Goal: Task Accomplishment & Management: Complete application form

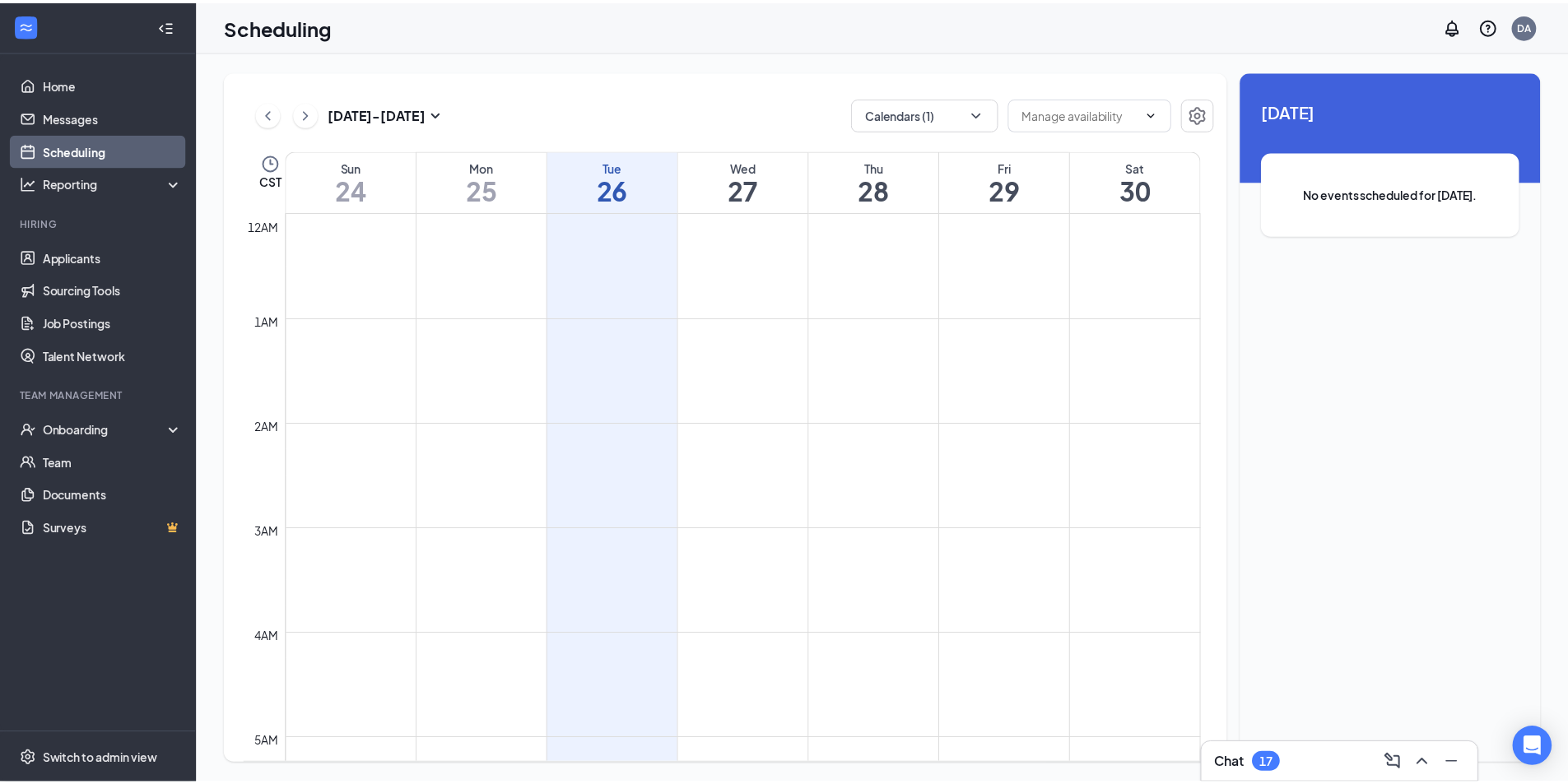
scroll to position [809, 0]
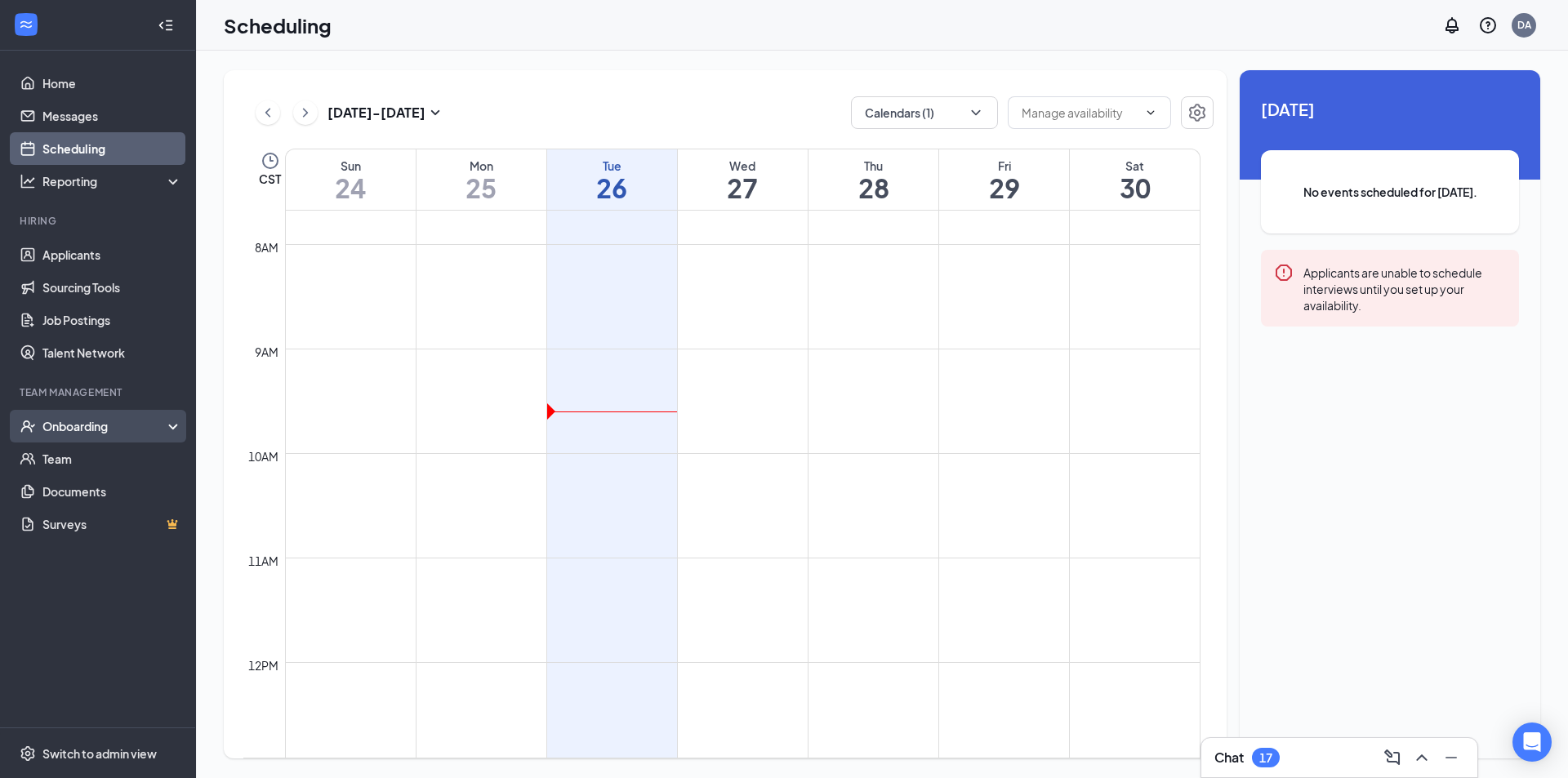
click at [76, 426] on div "Onboarding" at bounding box center [105, 426] width 126 height 17
click at [83, 468] on link "Overview" at bounding box center [112, 459] width 140 height 32
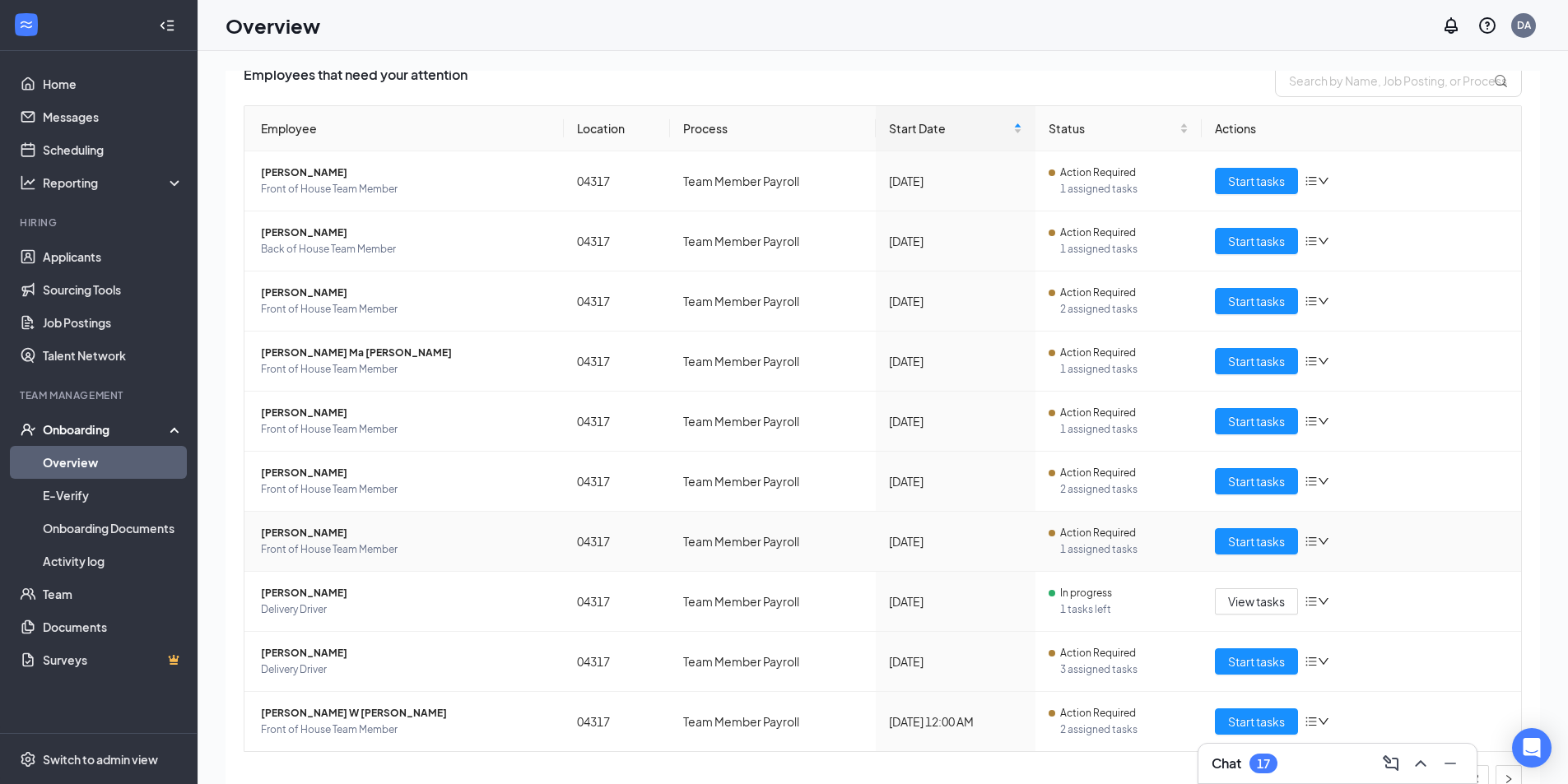
scroll to position [127, 0]
click at [311, 648] on span "[PERSON_NAME]" at bounding box center [405, 653] width 289 height 17
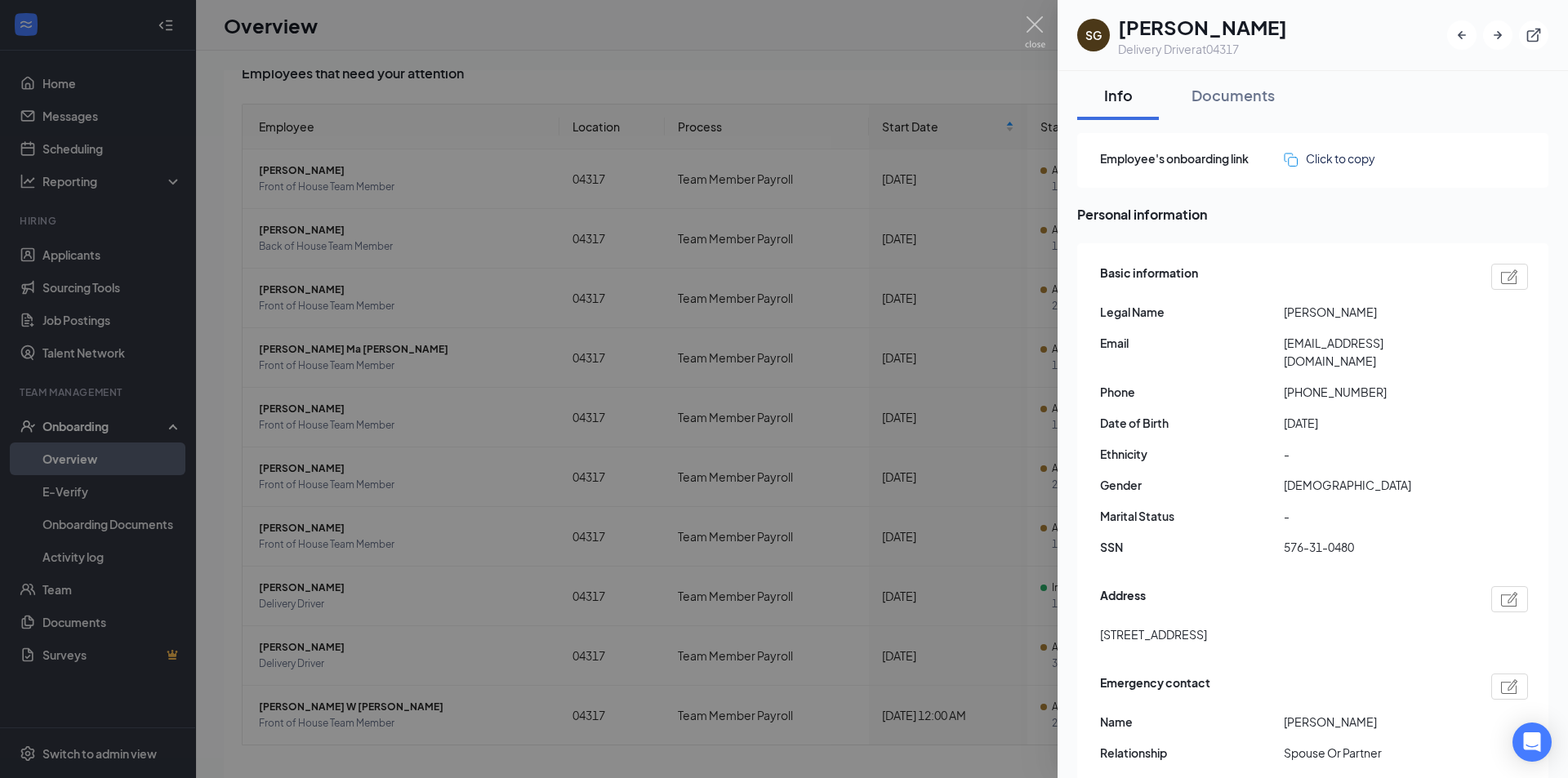
click at [886, 375] on div at bounding box center [784, 389] width 1568 height 778
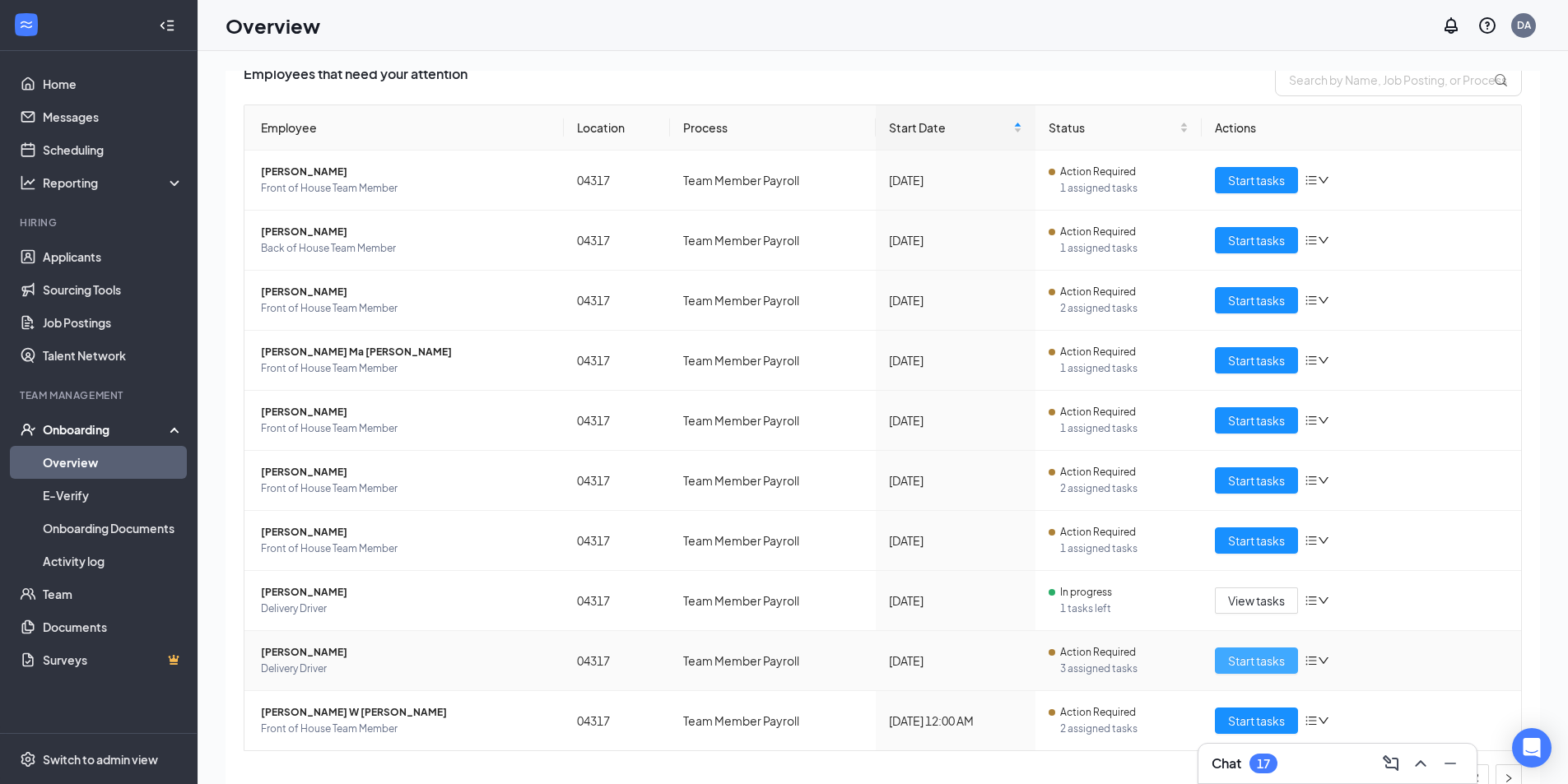
click at [1257, 666] on span "Start tasks" at bounding box center [1255, 662] width 57 height 19
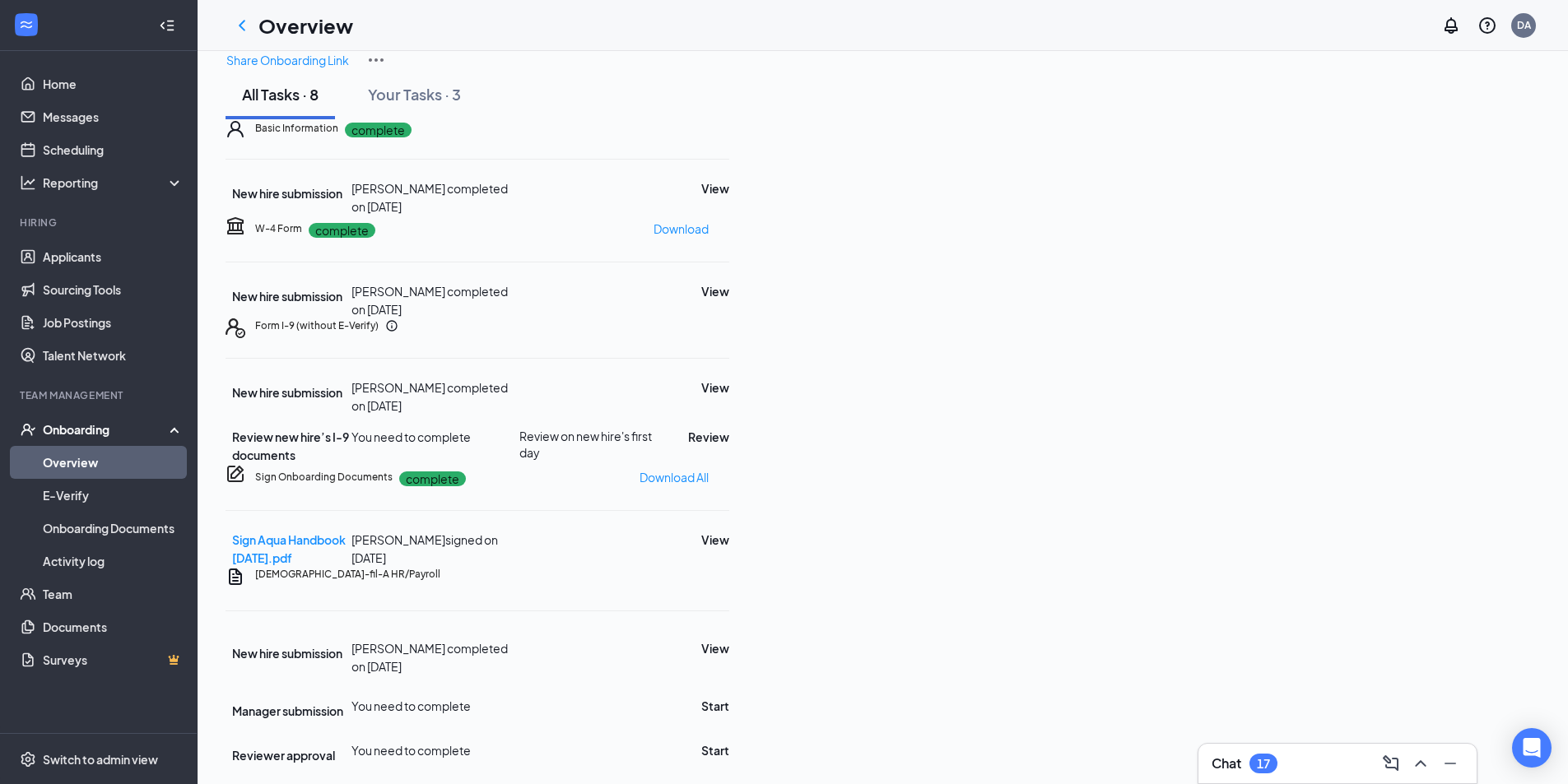
scroll to position [326, 0]
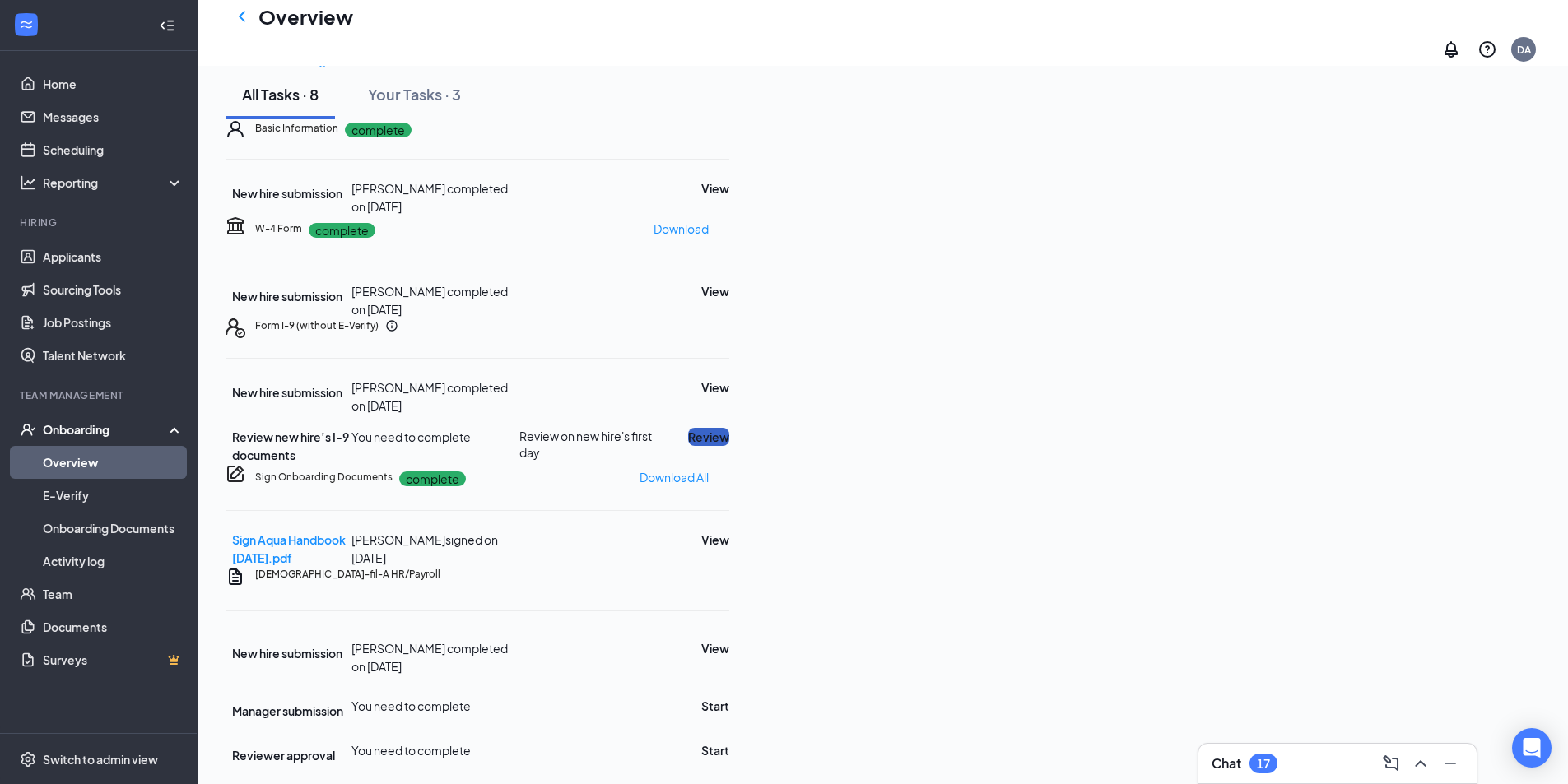
click at [729, 428] on button "Review" at bounding box center [709, 437] width 41 height 19
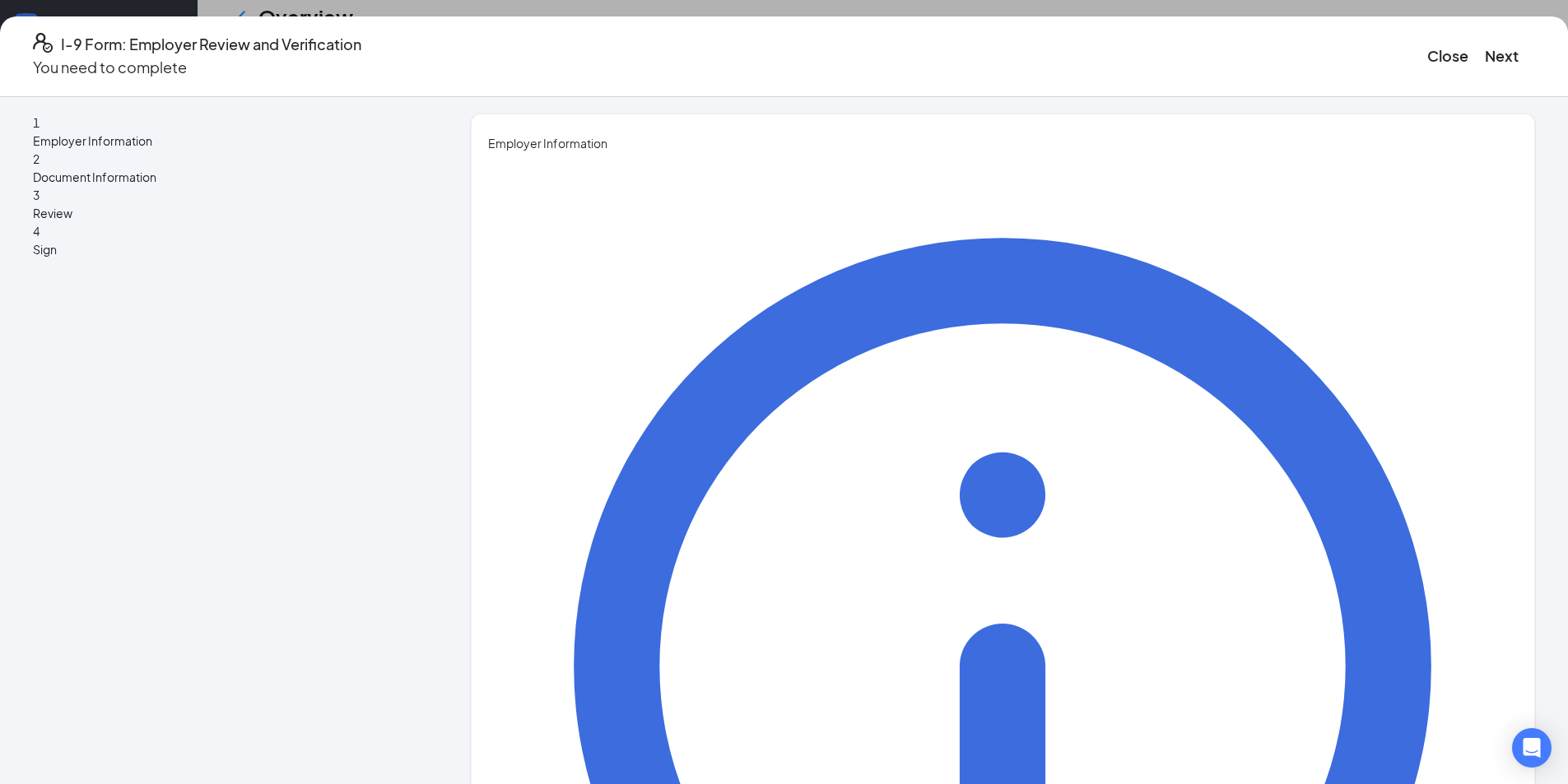
type input "[PERSON_NAME]"
type input "S"
type input "Delivery Senior Director"
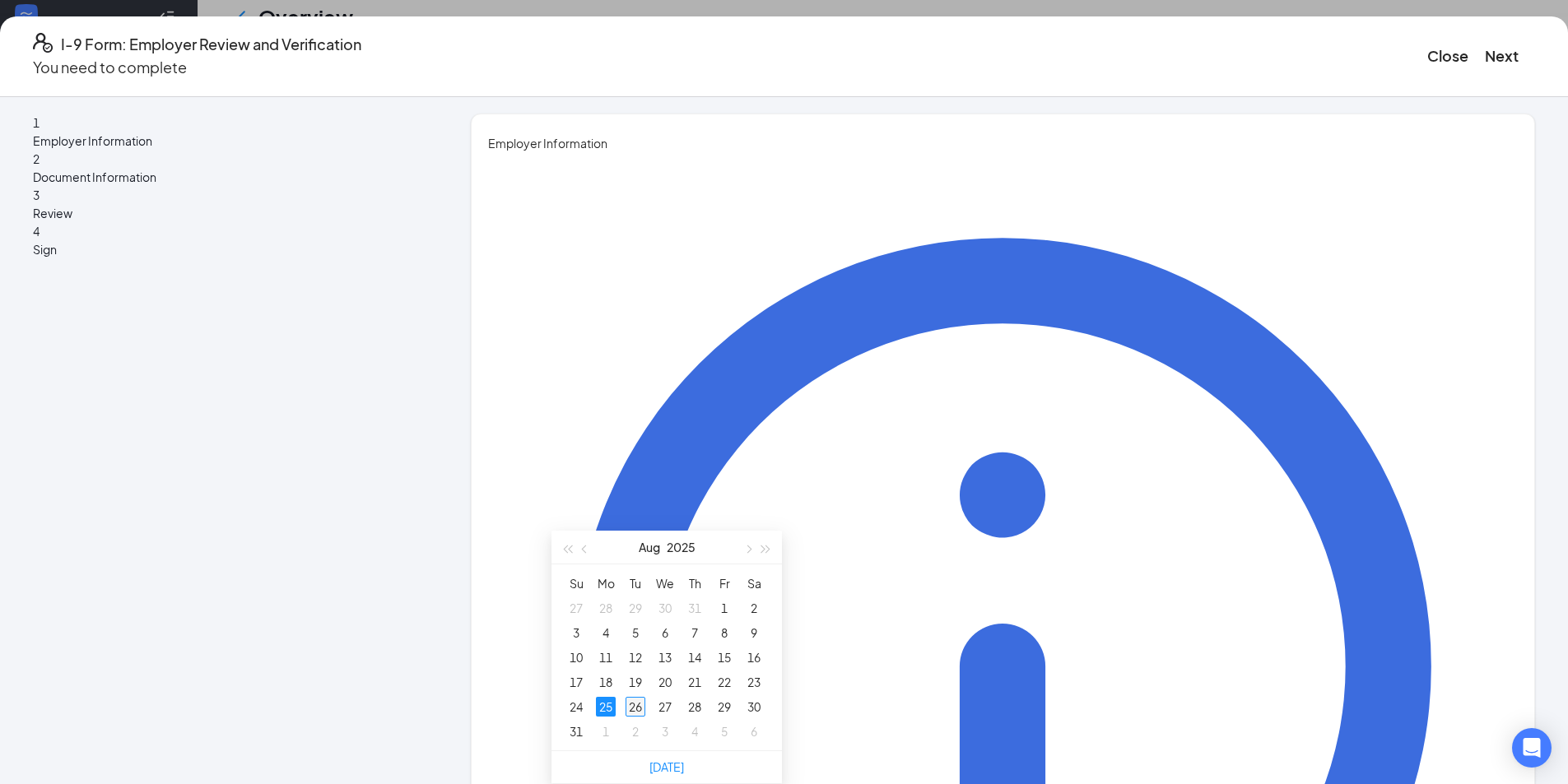
click at [642, 697] on div "26" at bounding box center [635, 706] width 19 height 19
type input "[DATE]"
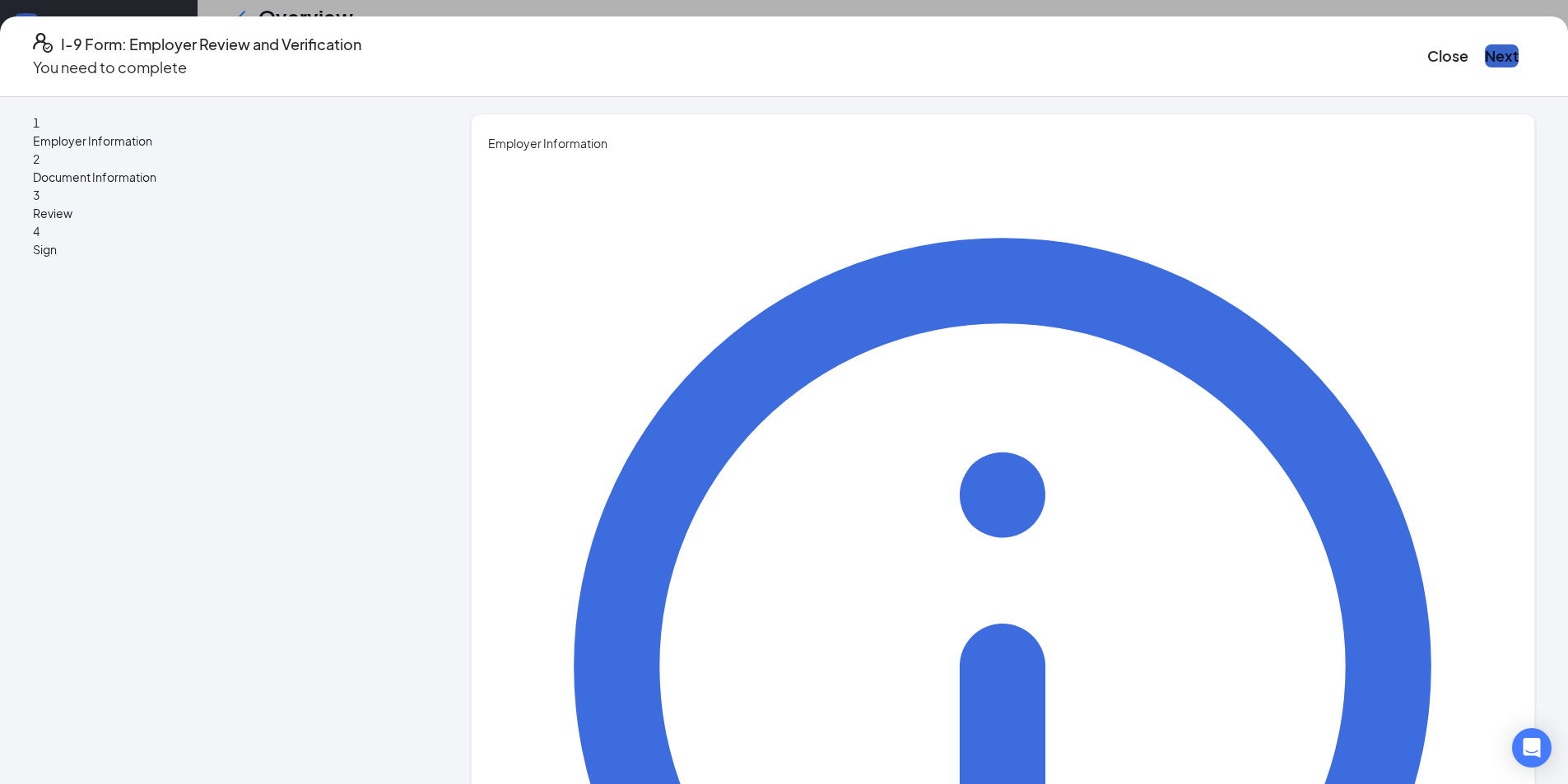
click at [1484, 46] on button "Next" at bounding box center [1501, 56] width 33 height 23
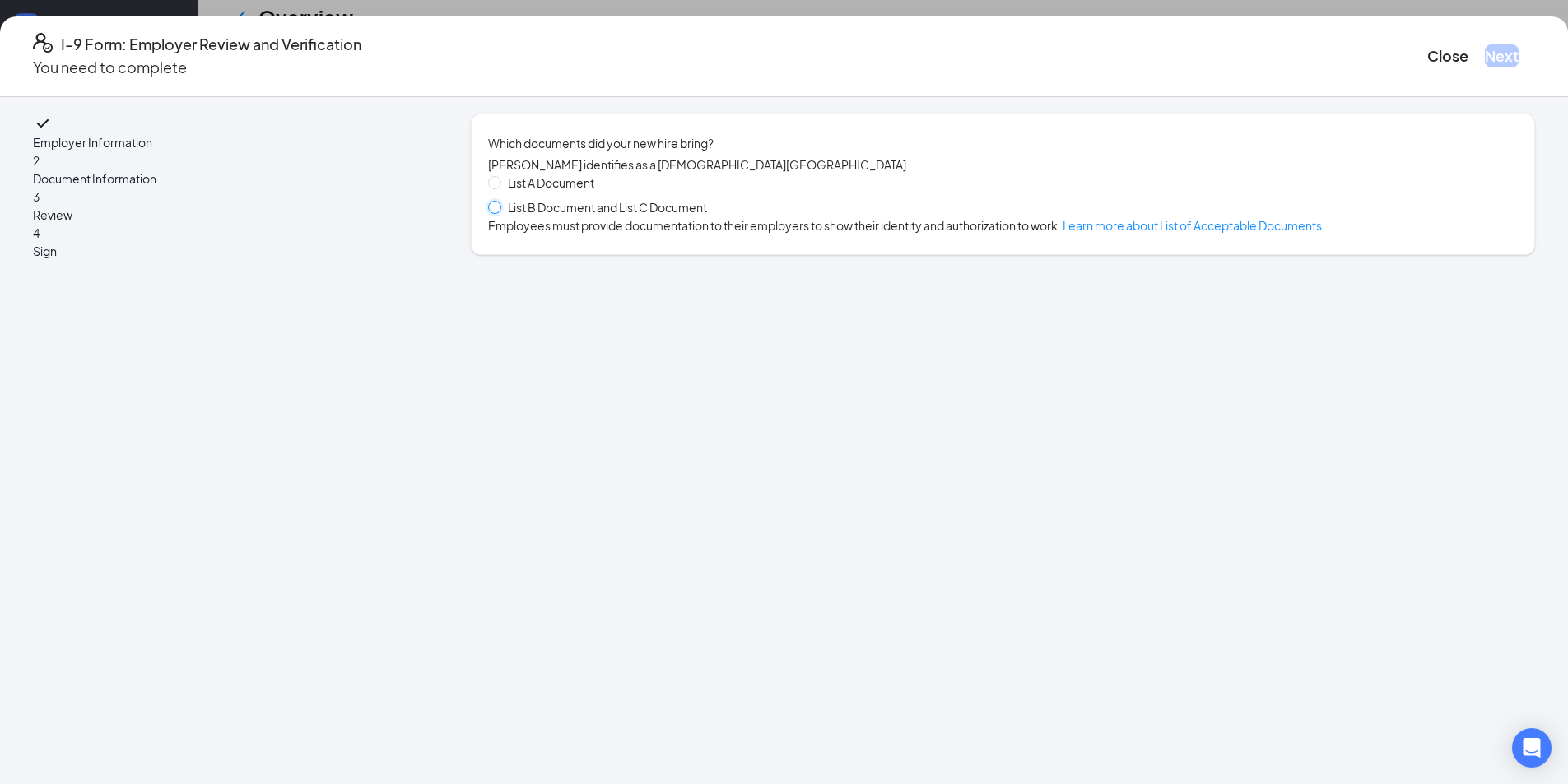
click at [499, 212] on input "List B Document and List C Document" at bounding box center [494, 206] width 11 height 11
radio input "true"
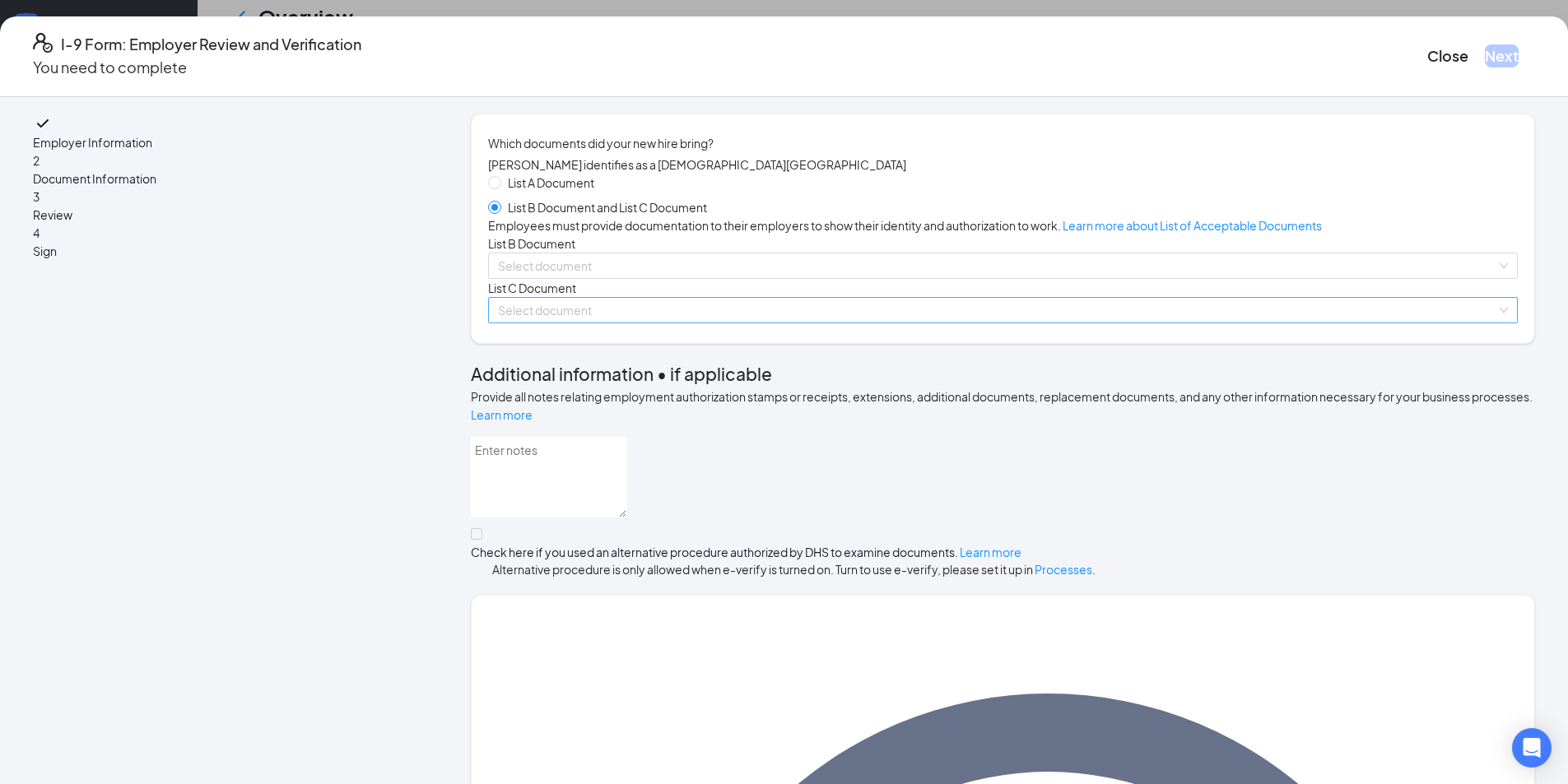
click at [609, 323] on input "search" at bounding box center [997, 310] width 998 height 25
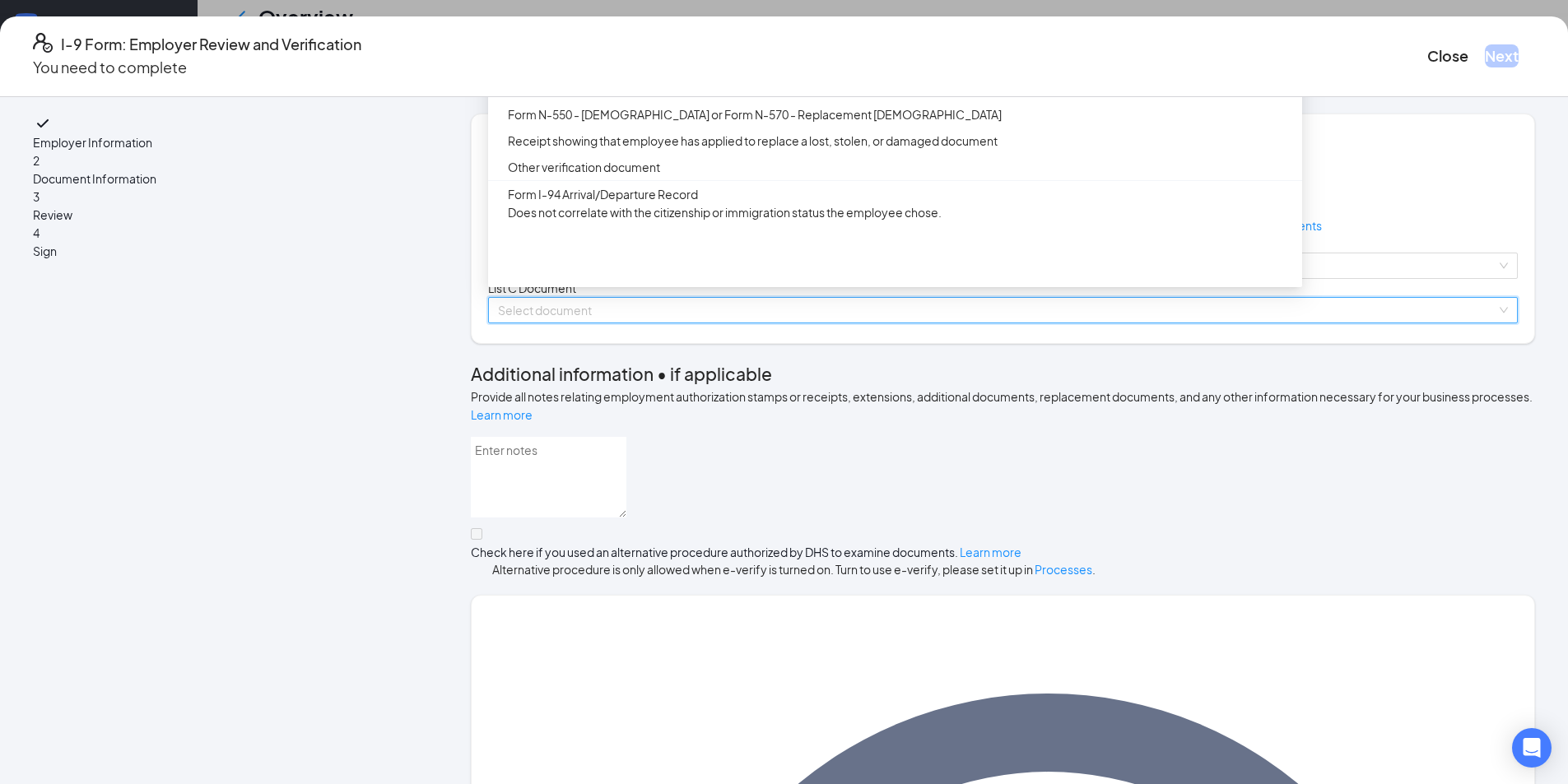
scroll to position [0, 0]
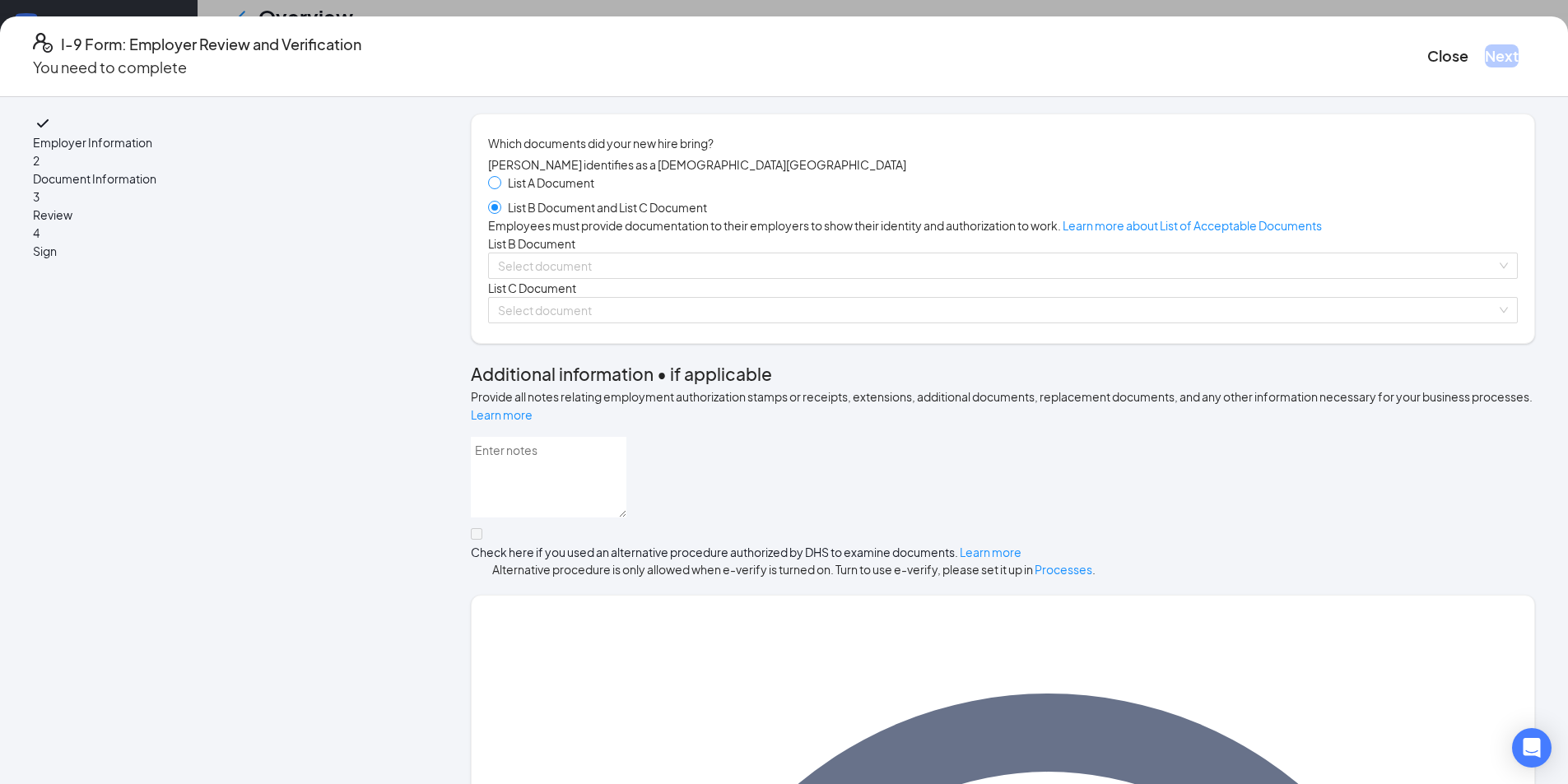
click at [501, 188] on span at bounding box center [495, 183] width 13 height 13
click at [499, 187] on input "List A Document" at bounding box center [494, 182] width 11 height 11
radio input "true"
radio input "false"
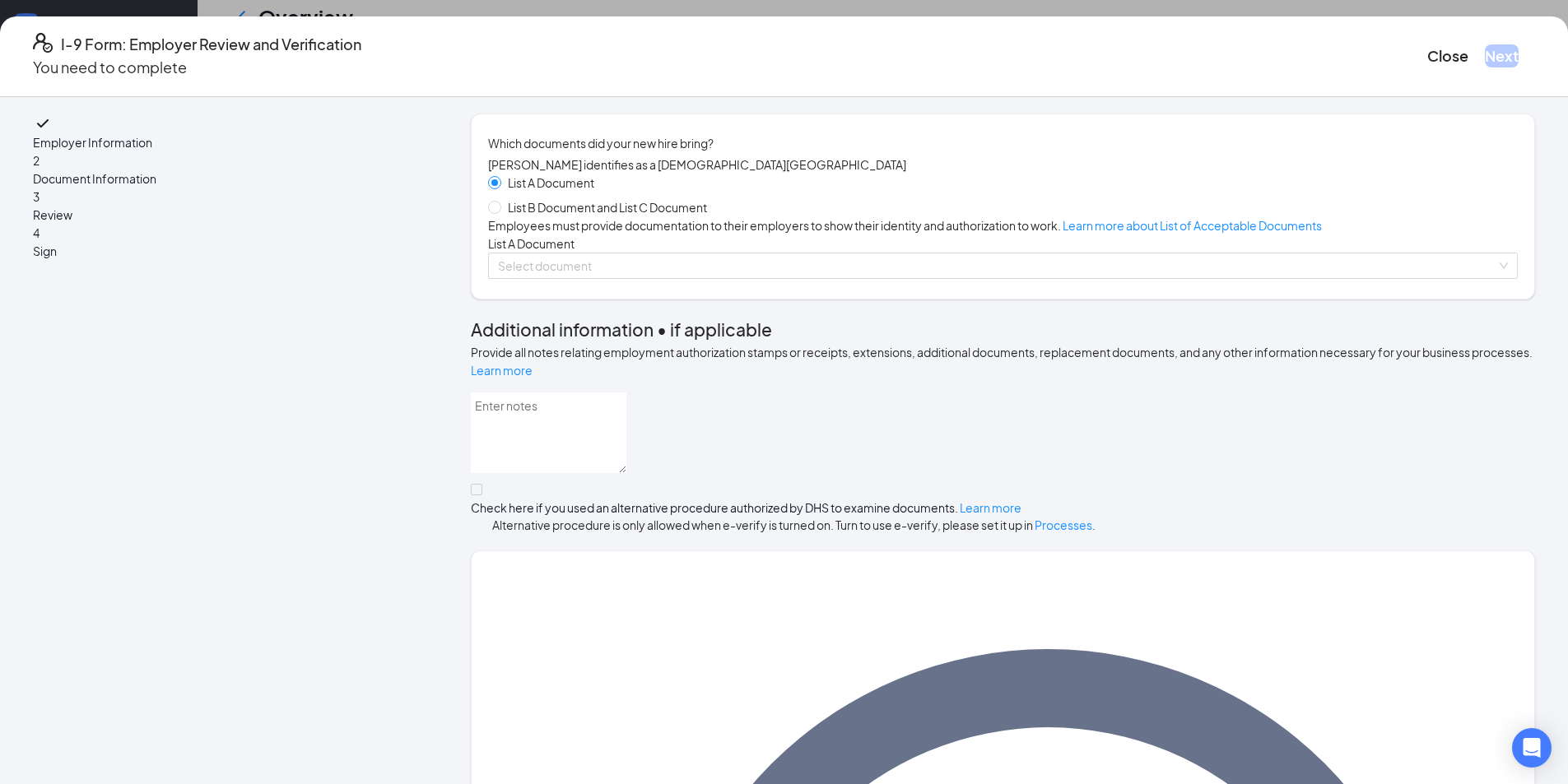
click at [596, 279] on div "List A Document List B Document and List C Document Employees must provide docu…" at bounding box center [1003, 226] width 1030 height 106
click at [595, 278] on input "search" at bounding box center [997, 265] width 998 height 25
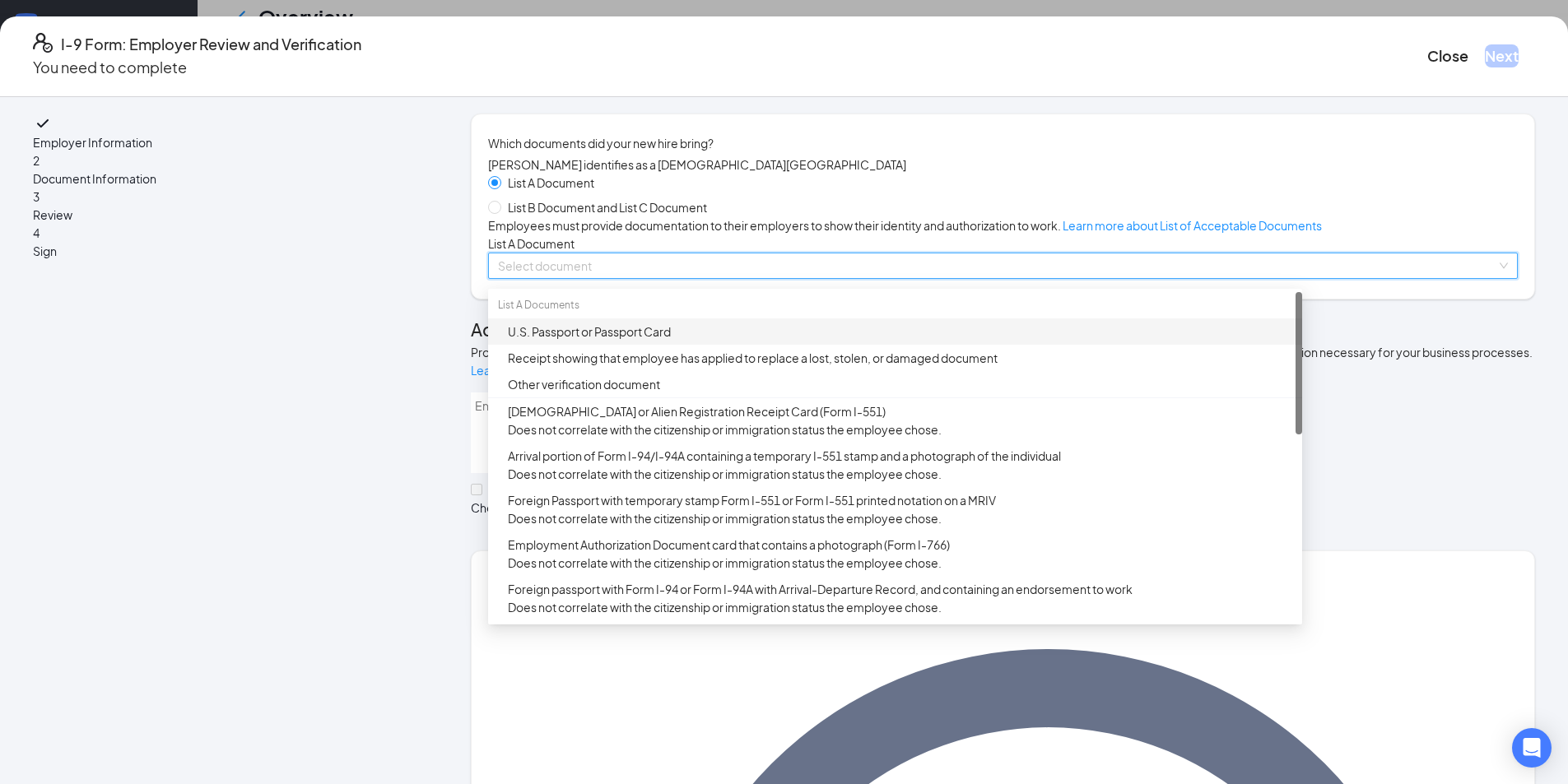
click at [605, 341] on div "U.S. Passport or Passport Card" at bounding box center [899, 332] width 784 height 19
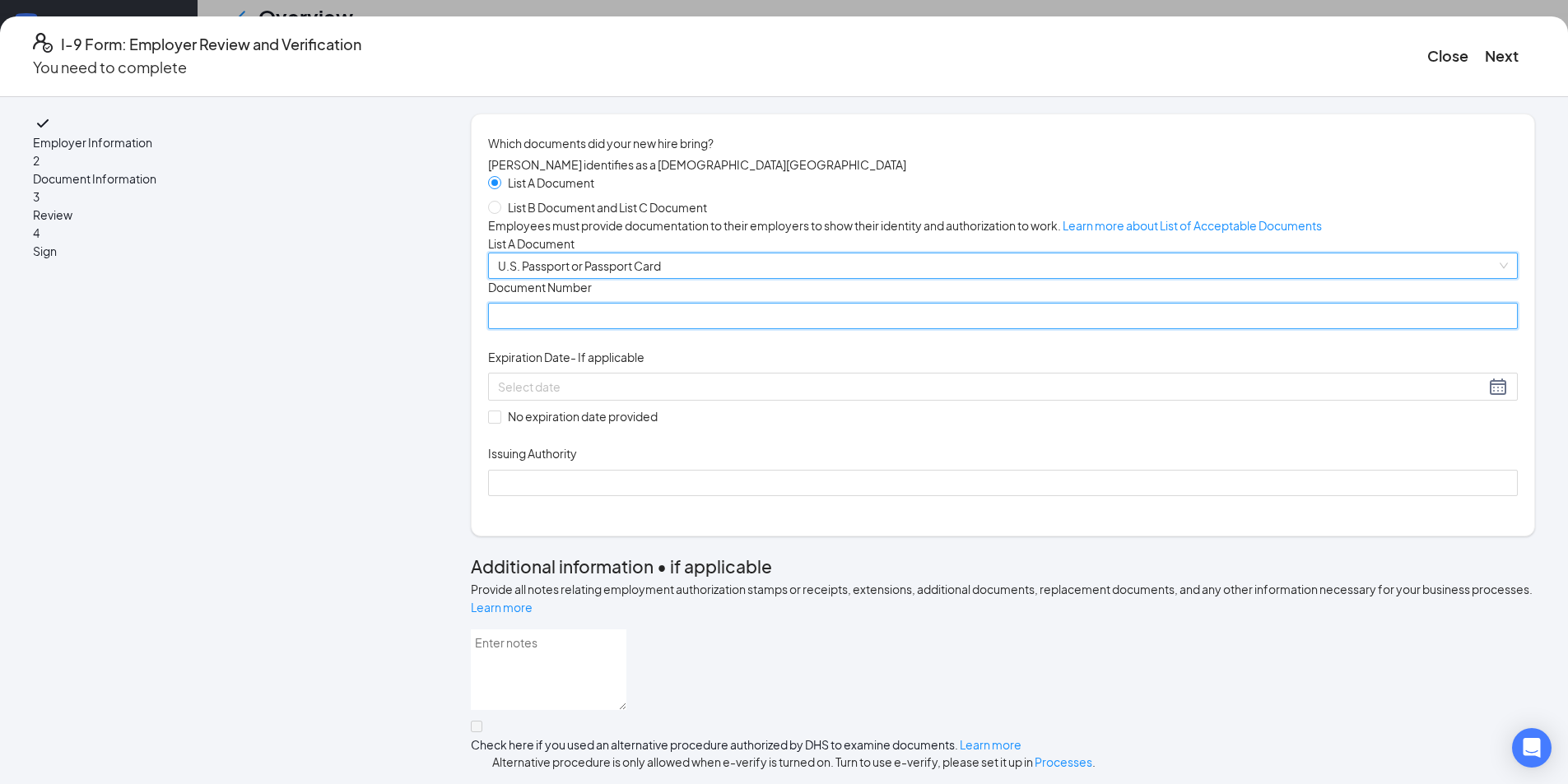
click at [610, 329] on input "Document Number" at bounding box center [1003, 315] width 1030 height 26
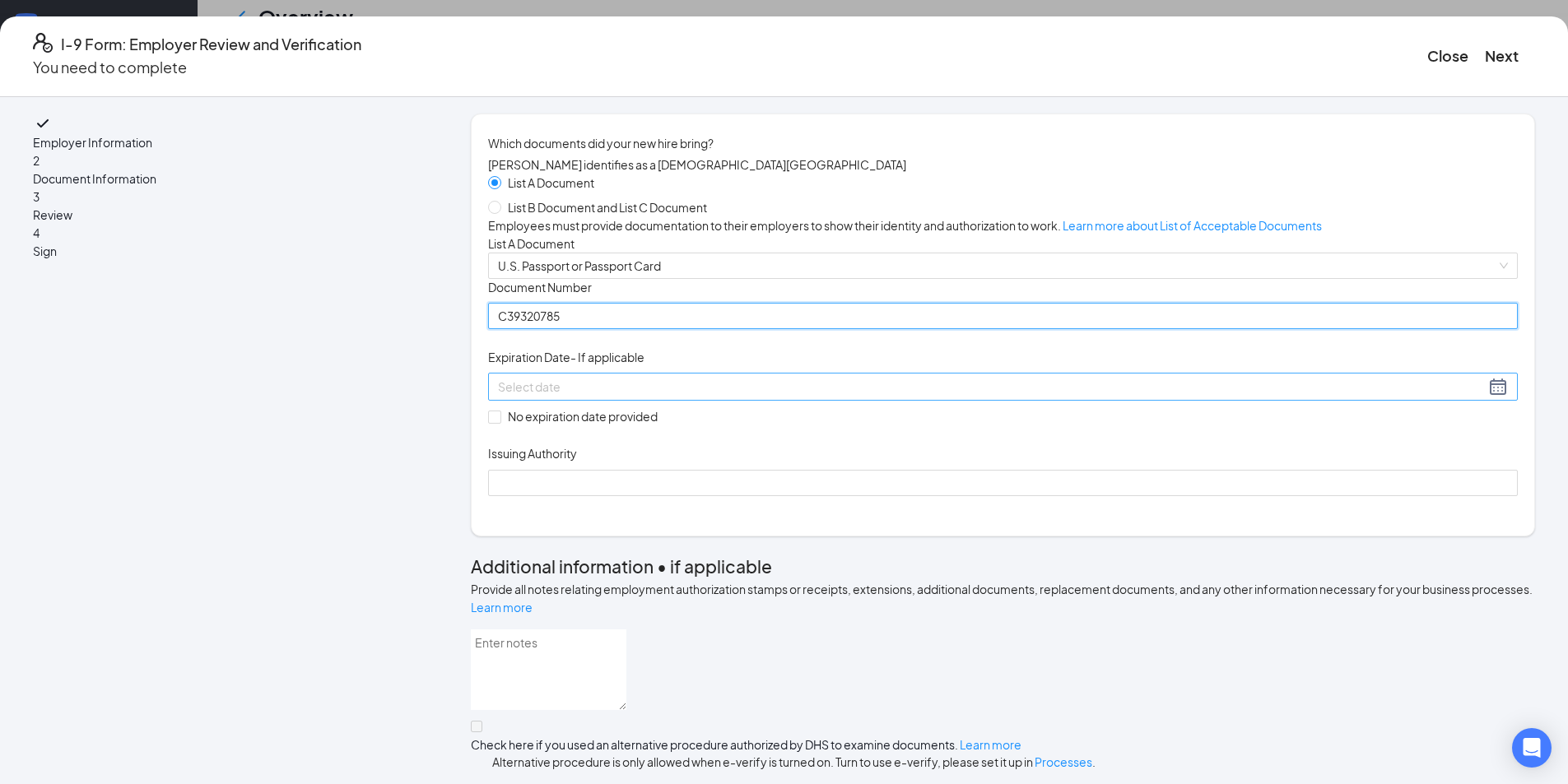
type input "C39320785"
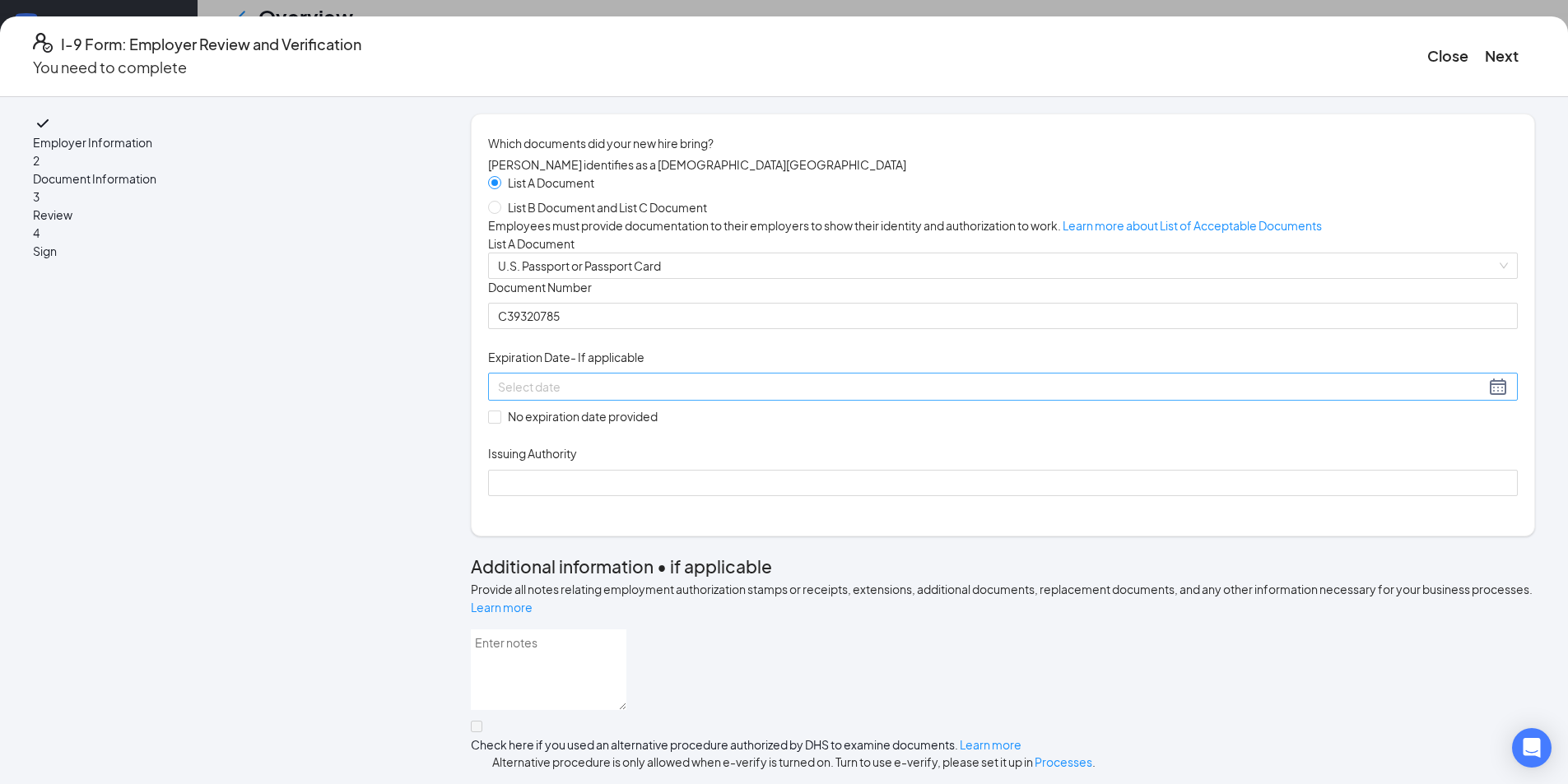
click at [827, 397] on div at bounding box center [1003, 386] width 1009 height 19
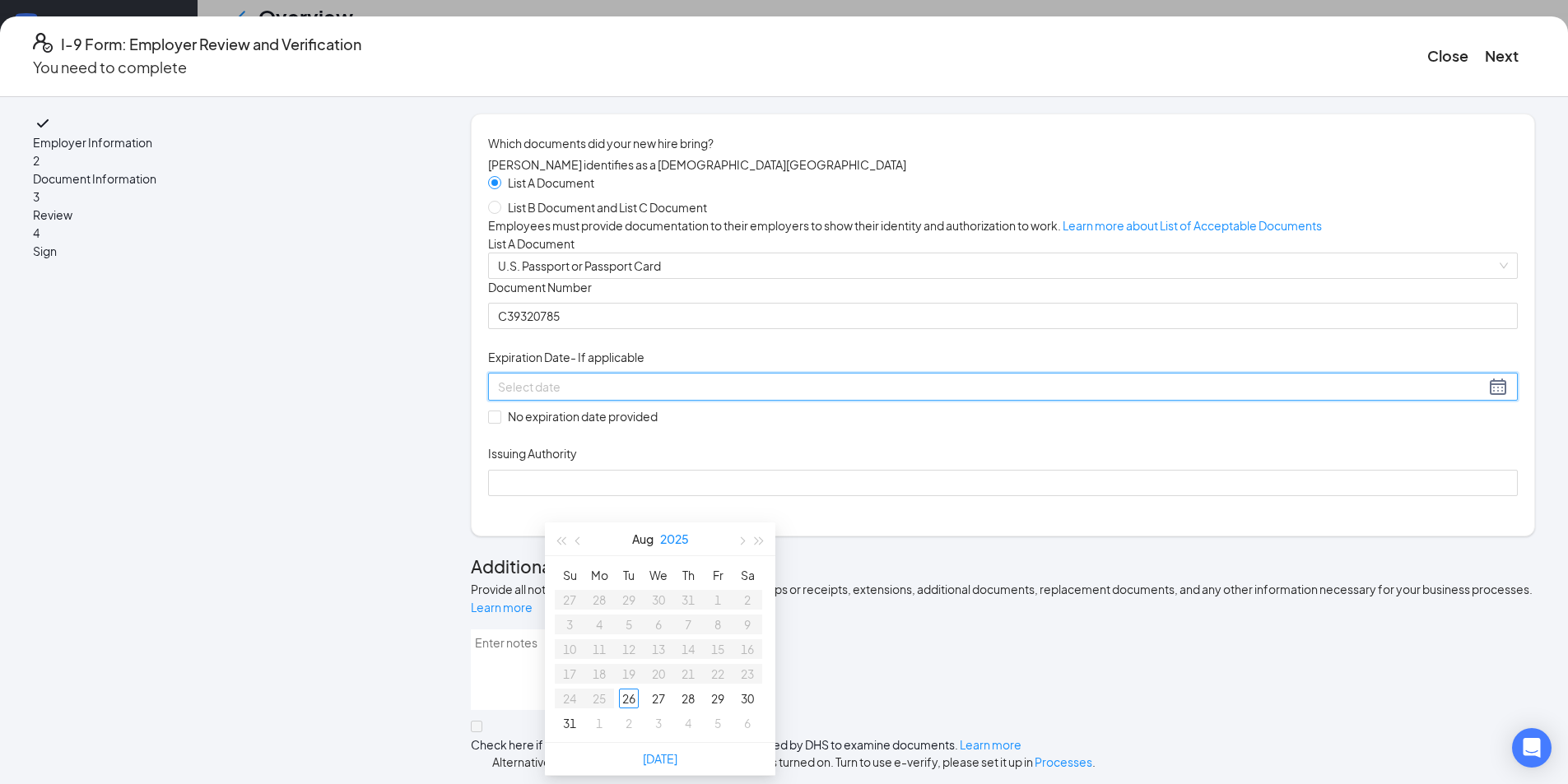
click at [683, 522] on button "2025" at bounding box center [674, 538] width 29 height 32
click at [752, 524] on button "button" at bounding box center [760, 540] width 19 height 32
click at [594, 684] on div "2035" at bounding box center [587, 693] width 49 height 19
type input "[DATE]"
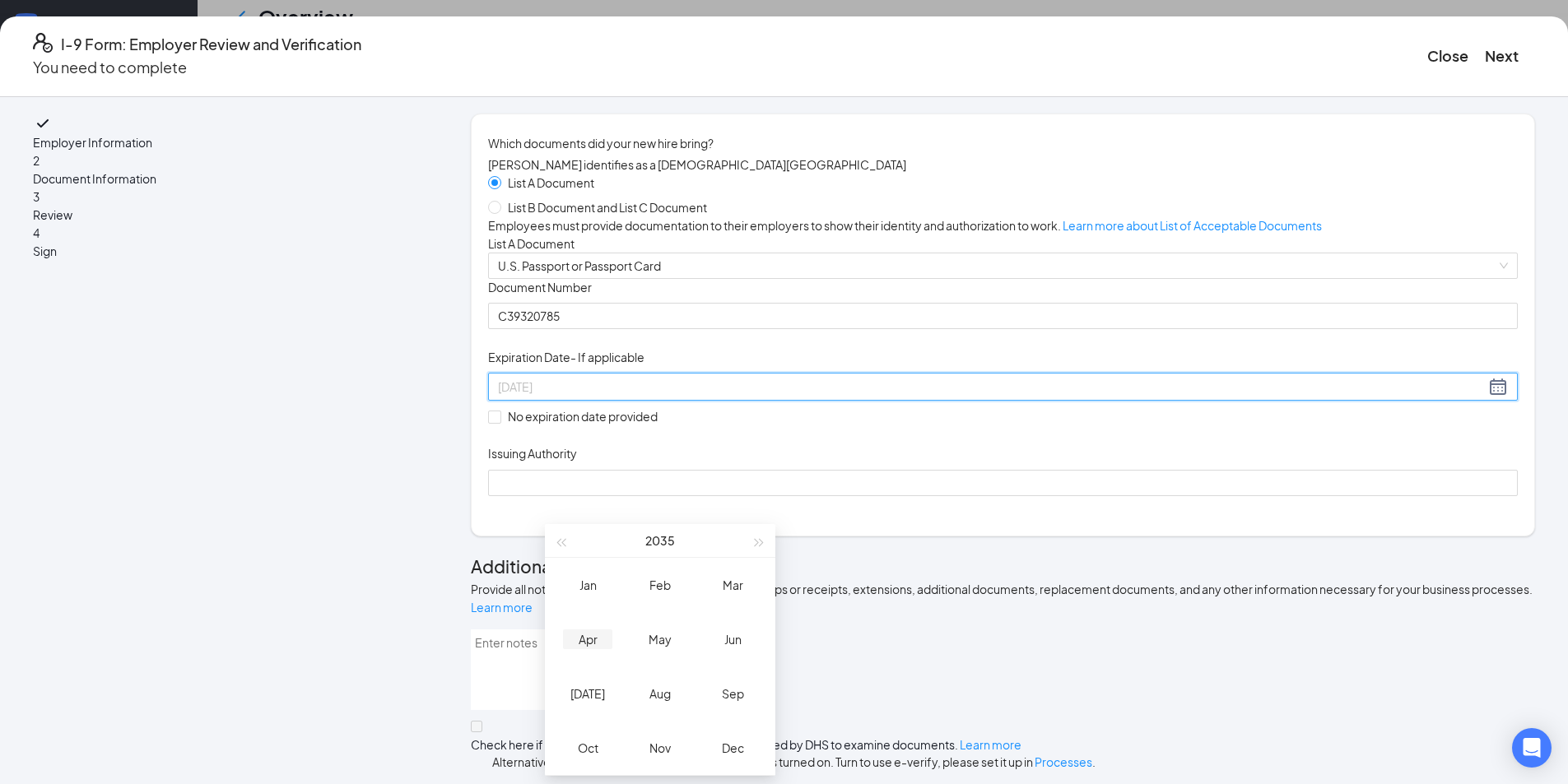
click at [591, 630] on div "Apr" at bounding box center [587, 639] width 49 height 19
type input "[DATE]"
click at [713, 664] on div "27" at bounding box center [717, 674] width 19 height 19
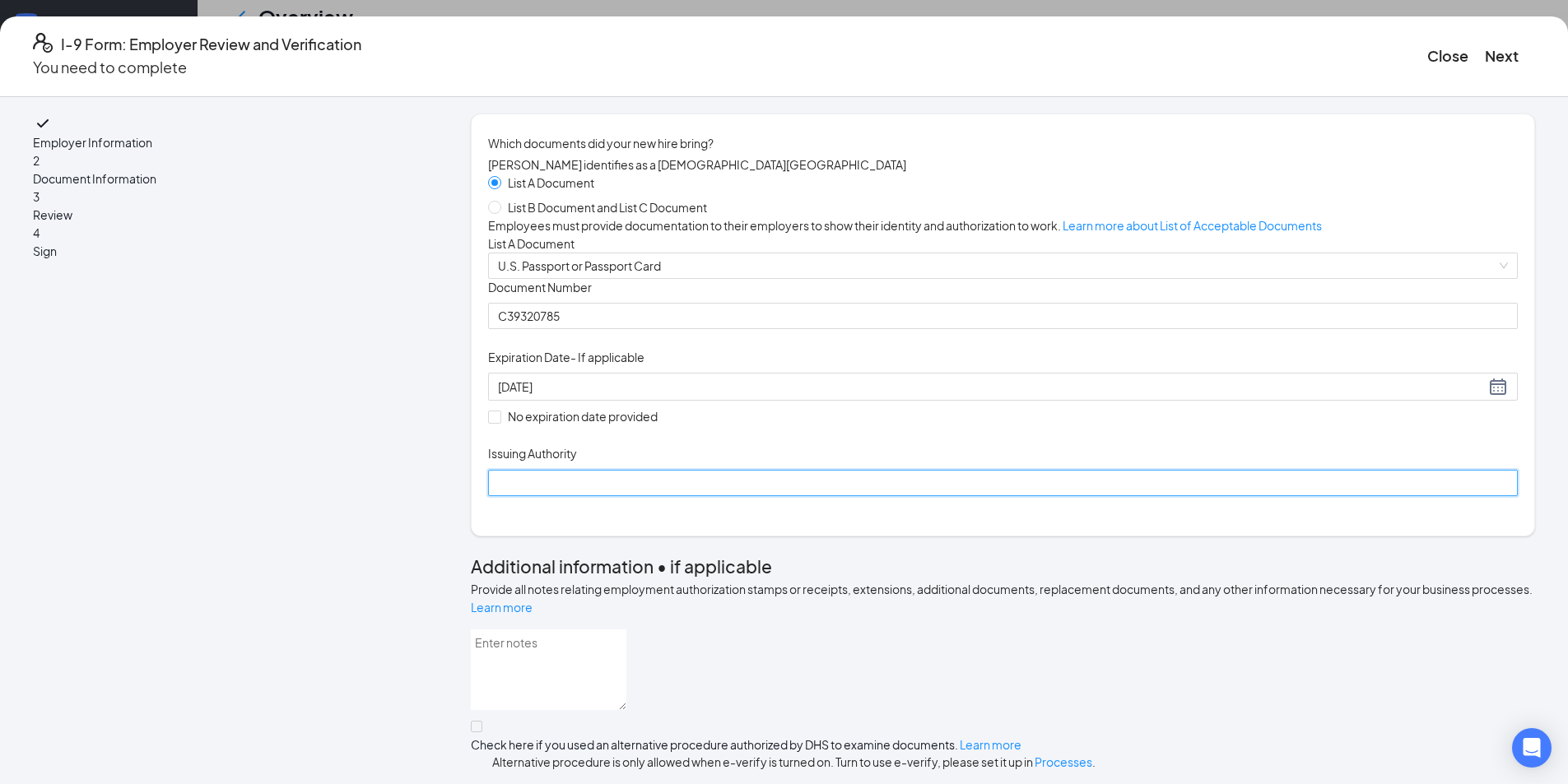
click at [638, 496] on input "Issuing Authority" at bounding box center [1003, 482] width 1030 height 26
type input "United States Department of State"
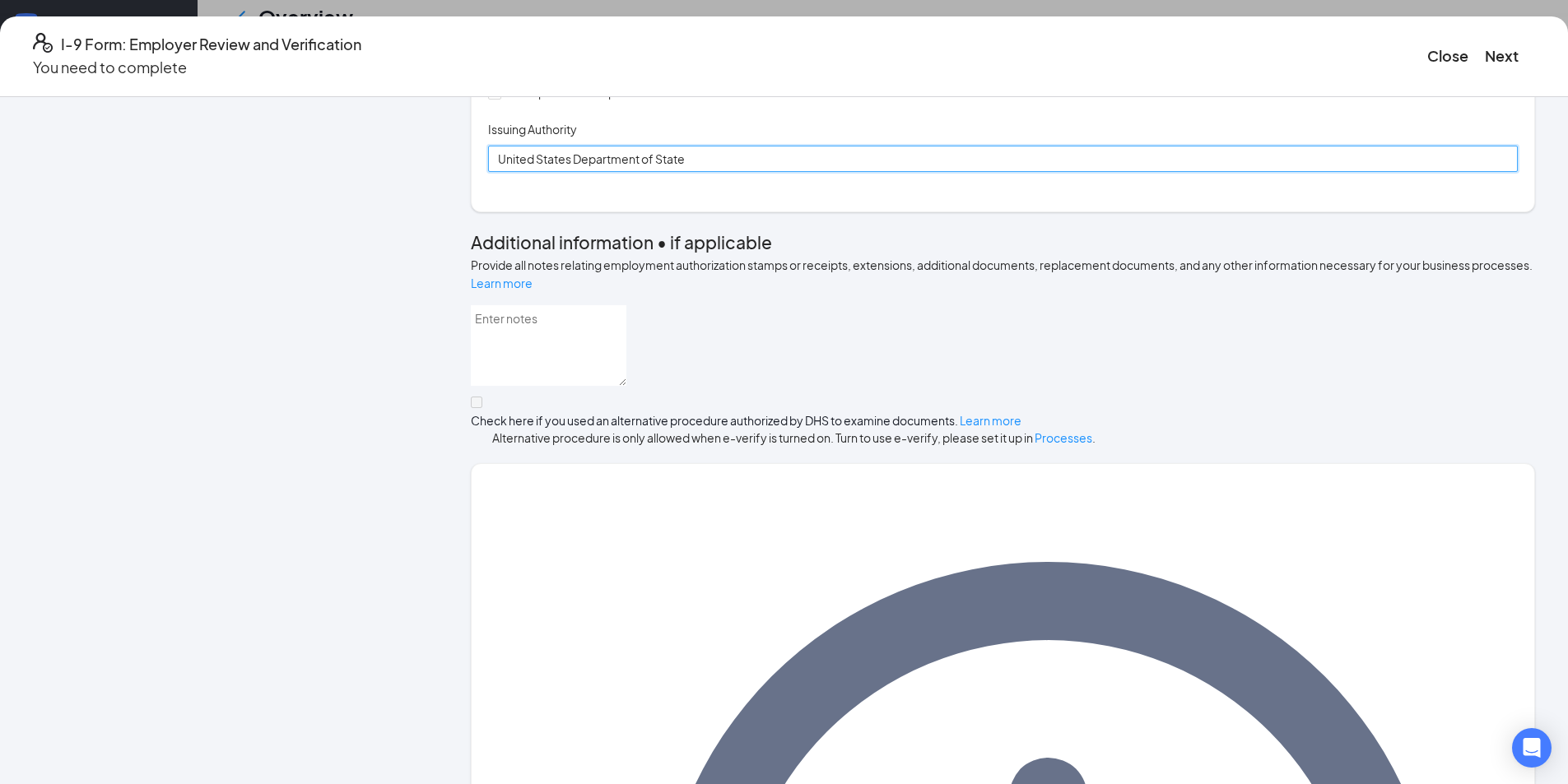
scroll to position [344, 0]
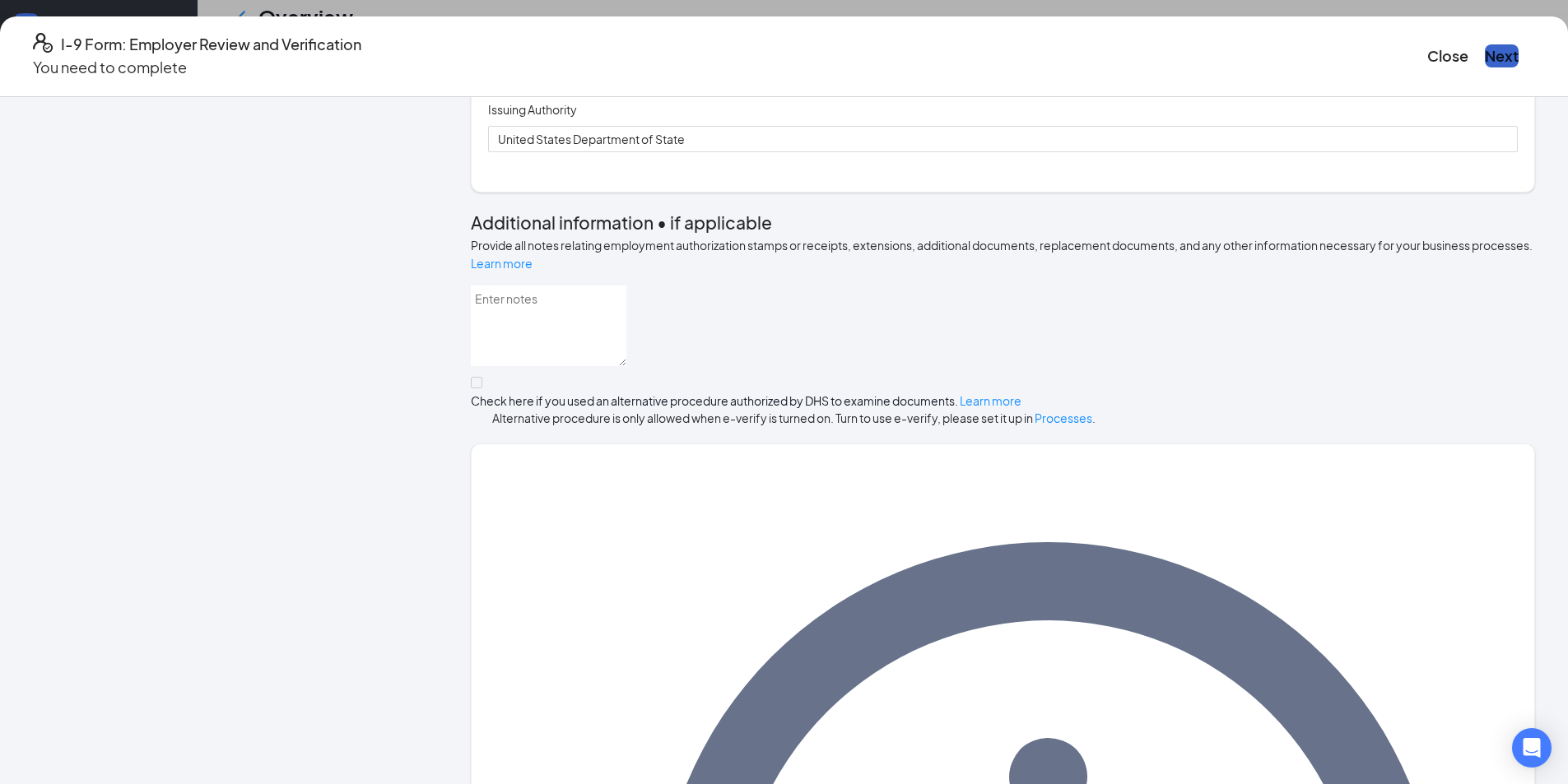
click at [1484, 47] on button "Next" at bounding box center [1501, 56] width 33 height 23
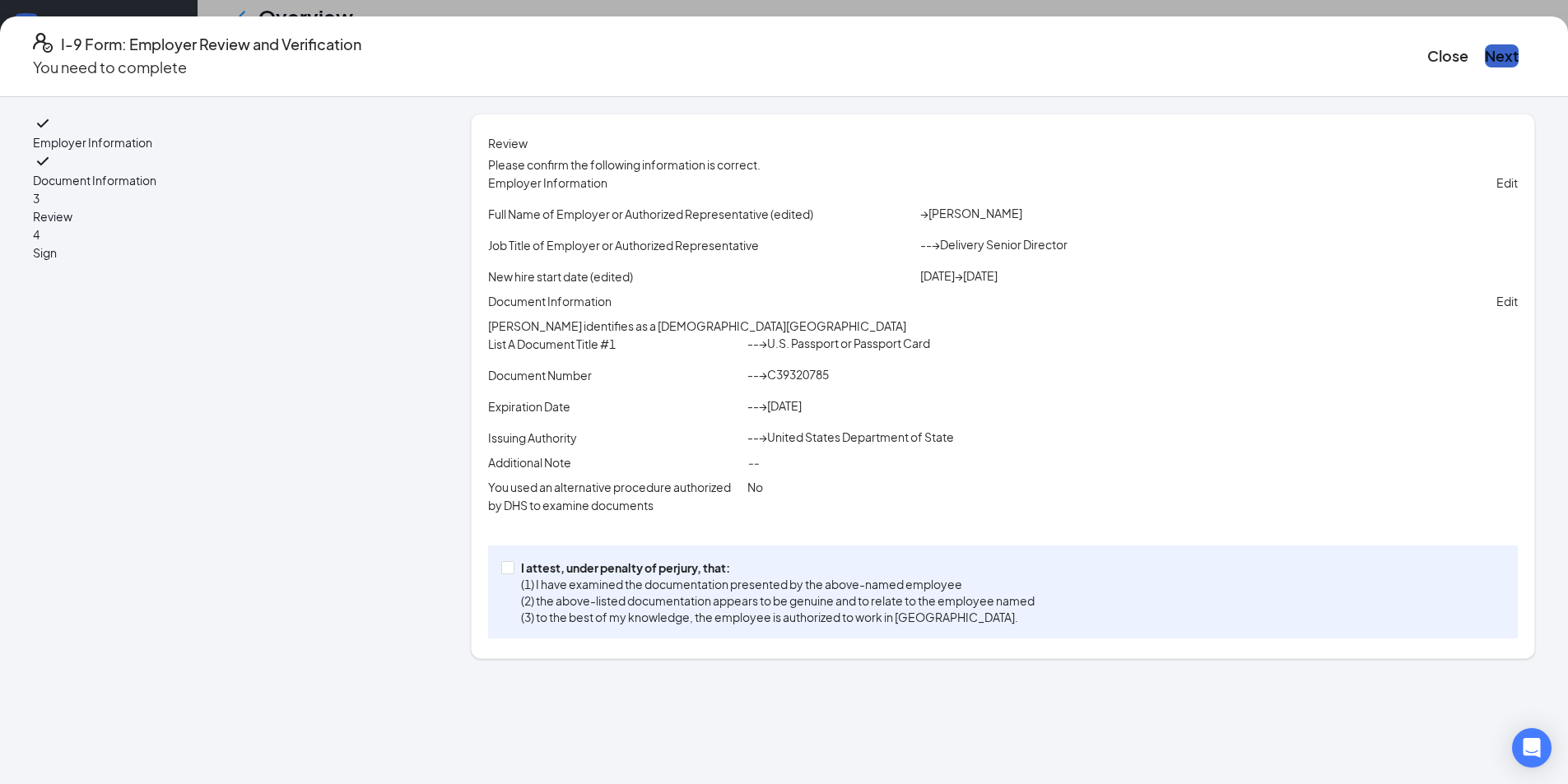
scroll to position [72, 0]
click at [585, 576] on p "I attest, under penalty of perjury, that:" at bounding box center [778, 568] width 514 height 17
click at [513, 572] on input "I attest, under penalty of [PERSON_NAME], that: (1) I have examined the documen…" at bounding box center [507, 567] width 11 height 11
checkbox input "true"
click at [1484, 45] on button "Next" at bounding box center [1501, 56] width 33 height 23
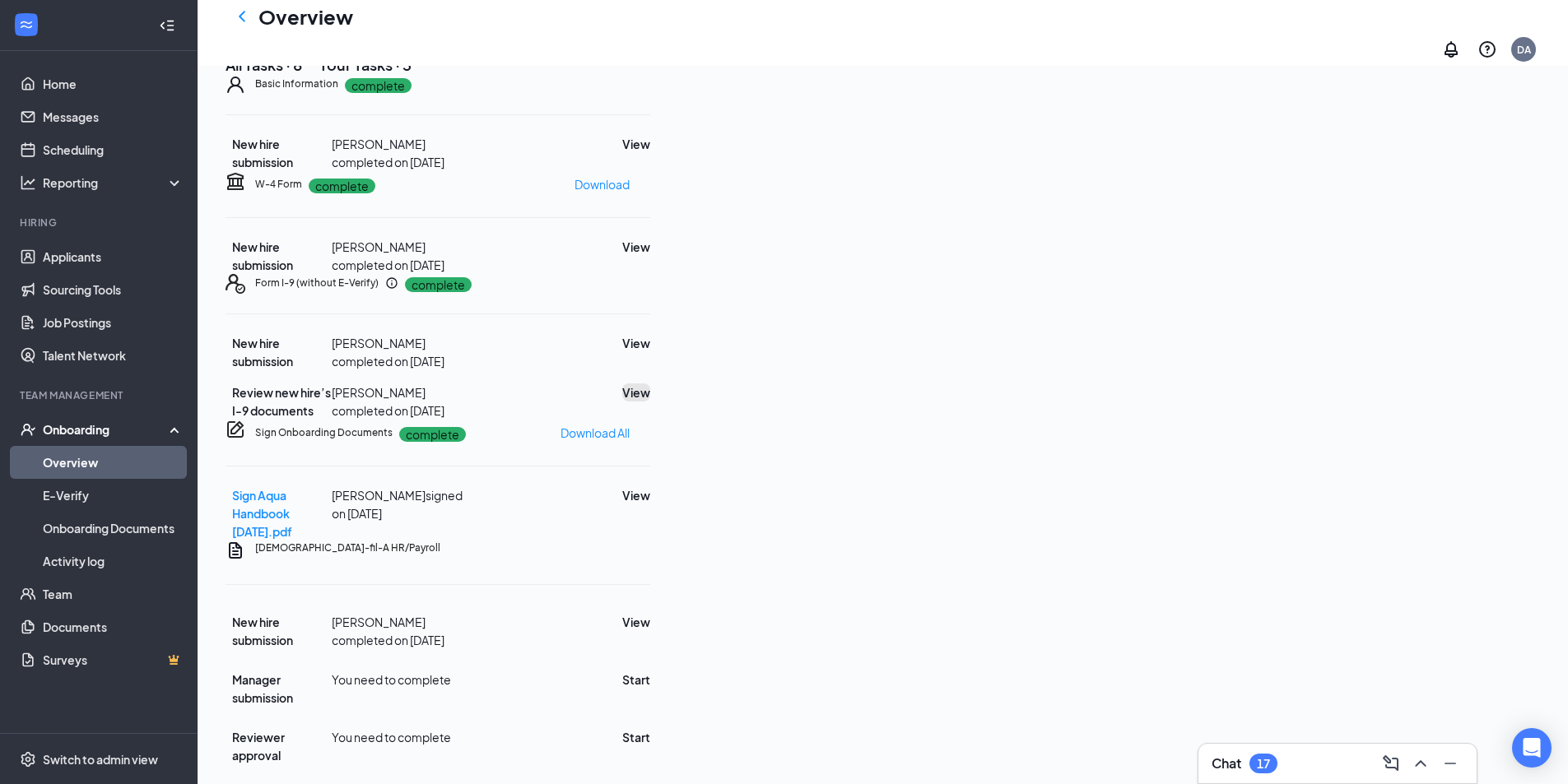
scroll to position [326, 0]
click at [650, 675] on button "Start" at bounding box center [636, 680] width 28 height 19
click at [650, 728] on button "Start" at bounding box center [636, 738] width 28 height 19
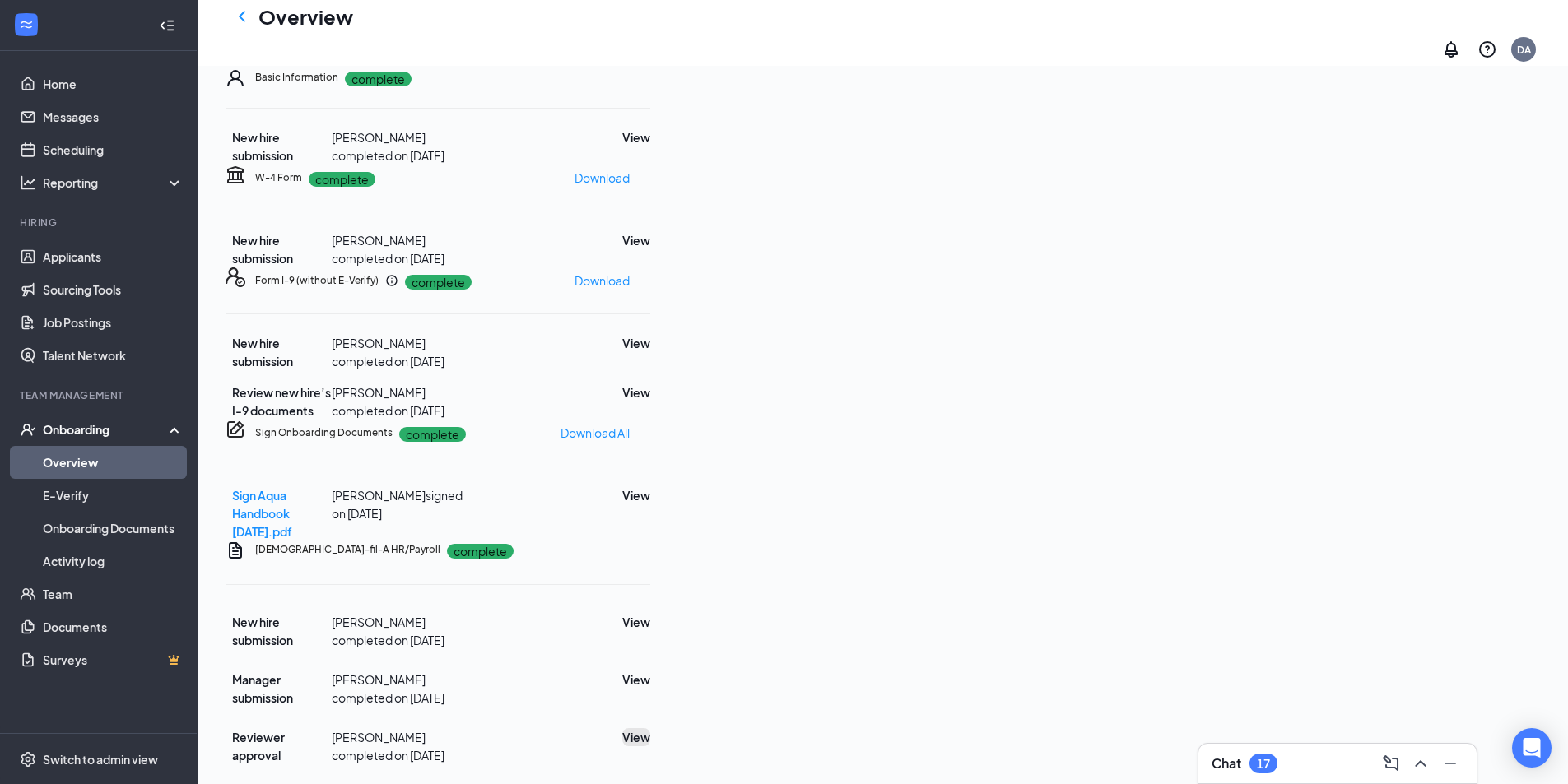
scroll to position [0, 0]
